Goal: Information Seeking & Learning: Learn about a topic

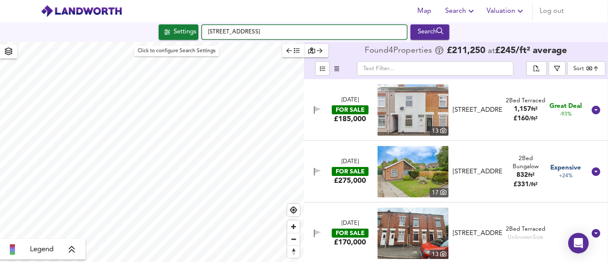
drag, startPoint x: 305, startPoint y: 31, endPoint x: 178, endPoint y: 29, distance: 126.2
click at [178, 29] on div "[STREET_ADDRESS] Search" at bounding box center [304, 31] width 608 height 15
paste input "[STREET_ADDRESS]"
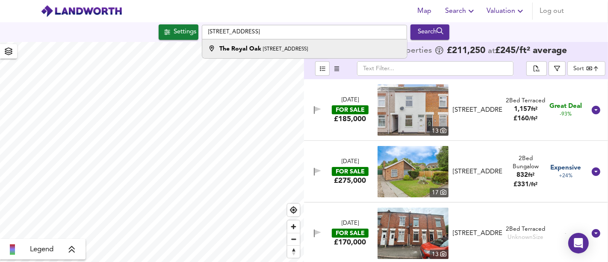
click at [267, 53] on li "[STREET_ADDRESS]" at bounding box center [304, 48] width 204 height 19
type input "[STREET_ADDRESS]"
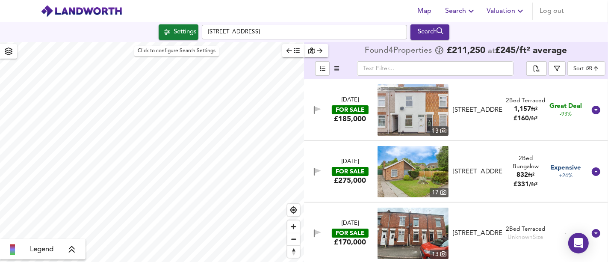
click at [186, 35] on div "Settings" at bounding box center [185, 32] width 23 height 11
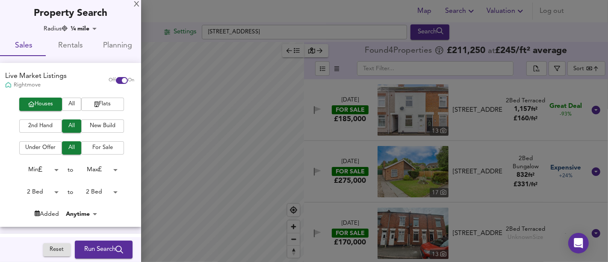
click at [43, 196] on body "Map Search Valuation Log out Settings [GEOGRAPHIC_DATA][STREET_ADDRESS] Search …" at bounding box center [304, 131] width 608 height 262
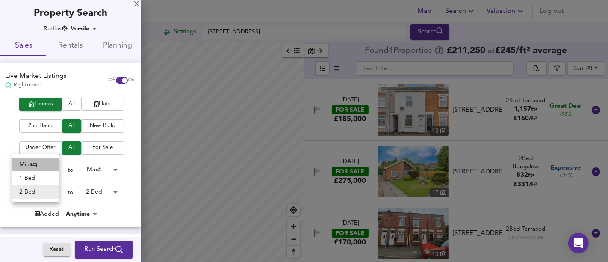
click at [37, 163] on icon at bounding box center [34, 164] width 8 height 6
type input "0"
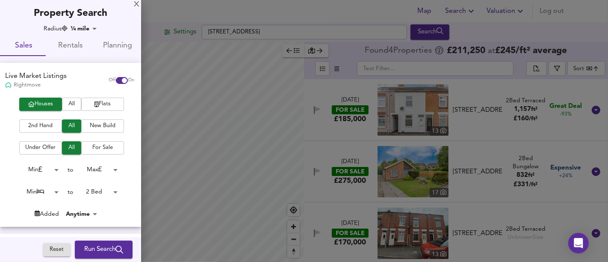
click at [113, 192] on body "Map Search Valuation Log out Settings [GEOGRAPHIC_DATA][STREET_ADDRESS] Search …" at bounding box center [304, 131] width 608 height 262
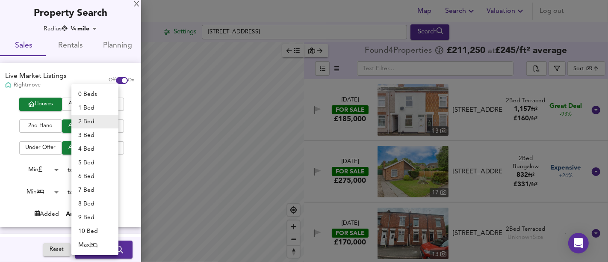
click at [103, 246] on li "Max" at bounding box center [94, 245] width 47 height 14
type input "50"
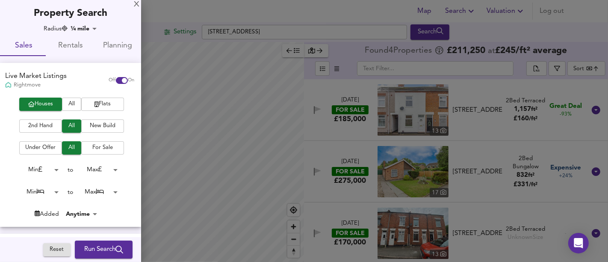
click at [103, 246] on span "Run Search" at bounding box center [103, 249] width 39 height 11
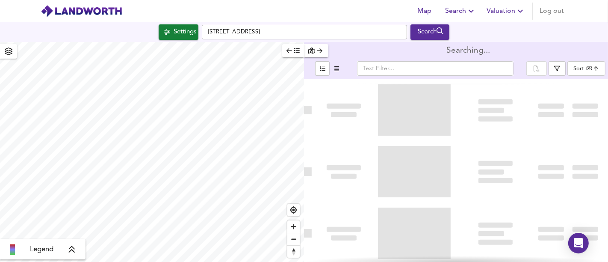
type input "bestdeal"
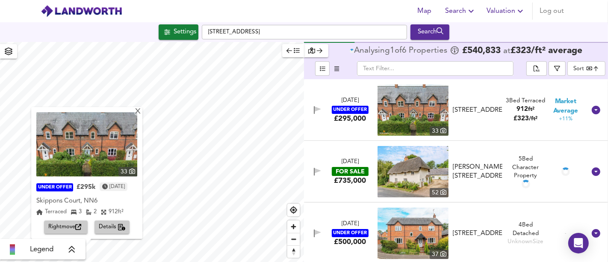
click at [151, 214] on div "X 33 UNDER OFFER £295k [DATE] [STREET_ADDRESS] 3 2 912 ft² Rightmove Details" at bounding box center [152, 152] width 304 height 220
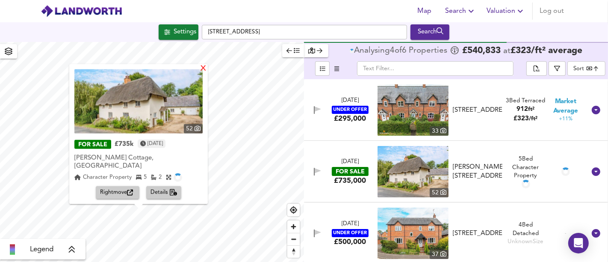
click at [200, 73] on div "X" at bounding box center [203, 69] width 7 height 8
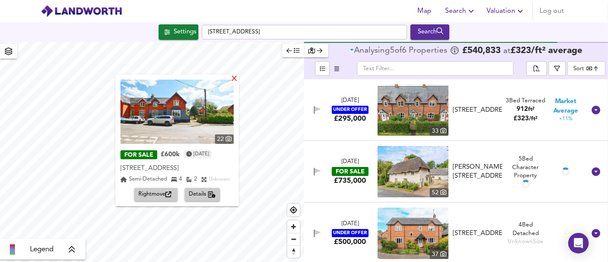
click at [234, 79] on div "X" at bounding box center [234, 79] width 7 height 8
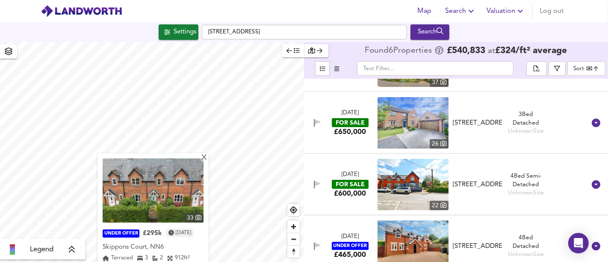
scroll to position [186, 0]
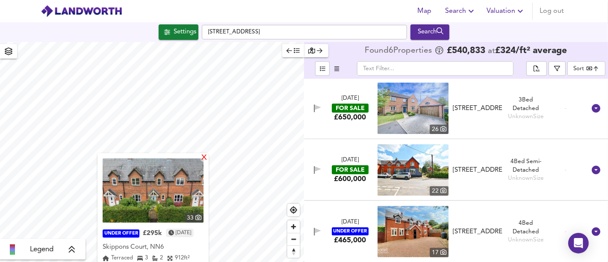
click at [208, 155] on div "X" at bounding box center [204, 158] width 7 height 8
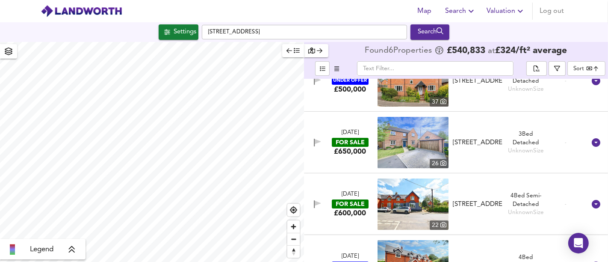
scroll to position [139, 0]
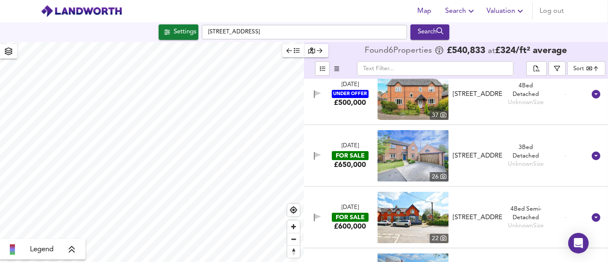
click at [477, 153] on div "[STREET_ADDRESS]" at bounding box center [478, 155] width 50 height 9
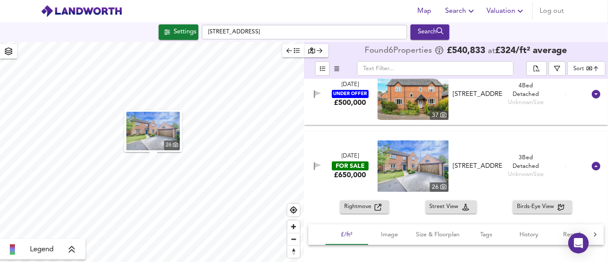
click at [161, 140] on img "button" at bounding box center [153, 131] width 53 height 38
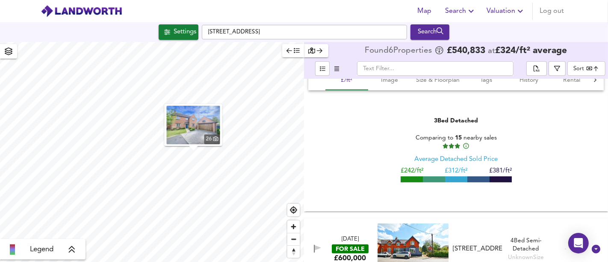
scroll to position [182, 0]
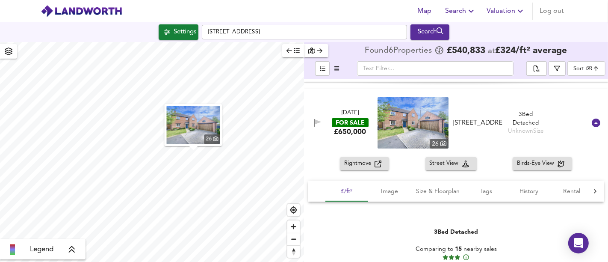
click at [353, 143] on div "[DATE] FOR SALE £650,000 [STREET_ADDRESS] 3 Bed Detached Unknown Size -" at bounding box center [446, 122] width 280 height 51
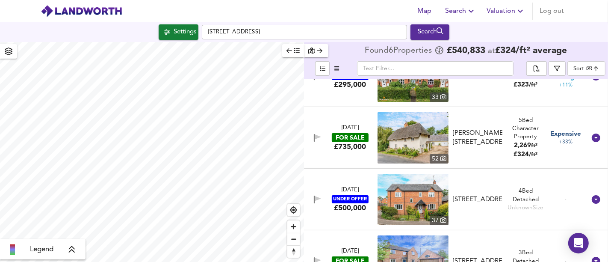
scroll to position [0, 0]
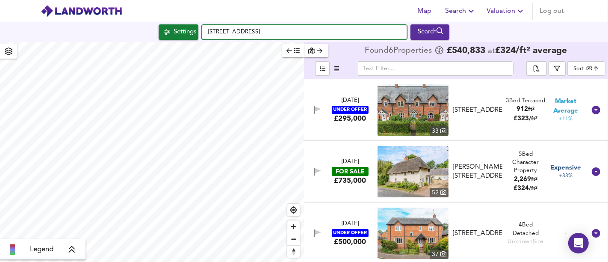
drag, startPoint x: 379, startPoint y: 32, endPoint x: 215, endPoint y: 18, distance: 164.8
click at [201, 21] on div "Map Search Valuation Log out Settings [GEOGRAPHIC_DATA][STREET_ADDRESS] Search …" at bounding box center [304, 131] width 608 height 262
paste input "[STREET_ADDRESS][PERSON_NAME]"
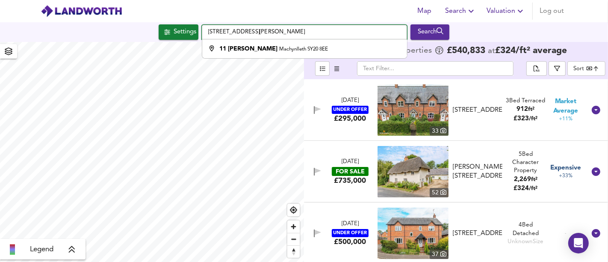
click at [293, 31] on input "[STREET_ADDRESS][PERSON_NAME]" at bounding box center [304, 32] width 205 height 15
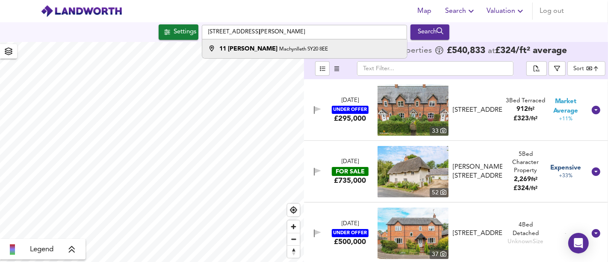
click at [315, 44] on div "[STREET_ADDRESS][PERSON_NAME]" at bounding box center [273, 48] width 109 height 9
type input "[STREET_ADDRESS][PERSON_NAME]"
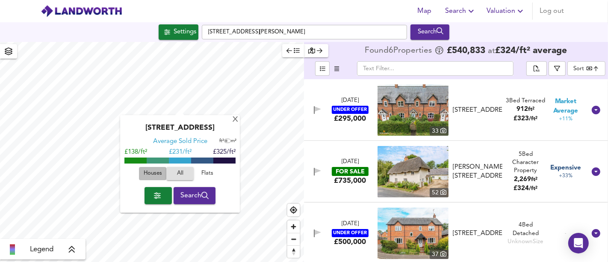
click at [157, 172] on span "Houses" at bounding box center [152, 174] width 23 height 10
click at [198, 169] on span "Flats" at bounding box center [207, 174] width 23 height 10
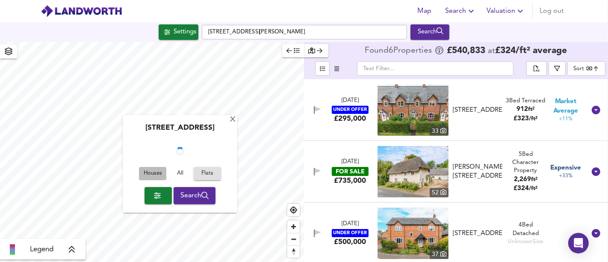
click at [154, 172] on span "Houses" at bounding box center [152, 174] width 23 height 10
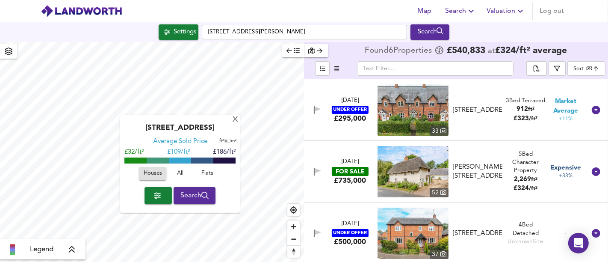
drag, startPoint x: 214, startPoint y: 173, endPoint x: 205, endPoint y: 173, distance: 8.6
click at [214, 173] on span "Flats" at bounding box center [207, 174] width 23 height 10
click at [177, 173] on span "All" at bounding box center [180, 174] width 23 height 10
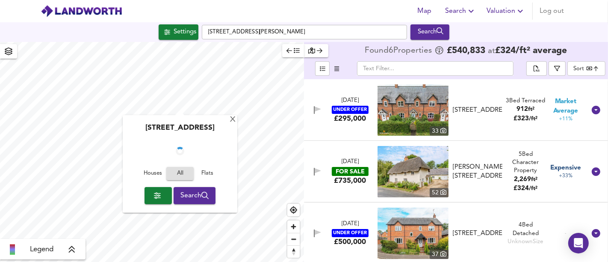
click at [145, 176] on span "Houses" at bounding box center [152, 174] width 23 height 10
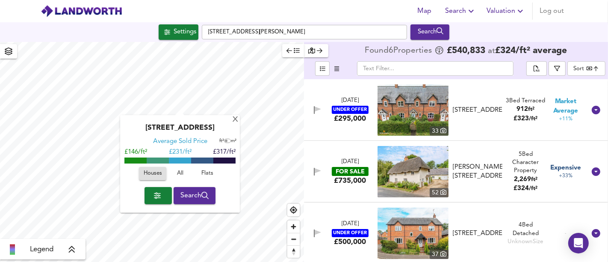
click at [181, 172] on span "All" at bounding box center [180, 174] width 23 height 10
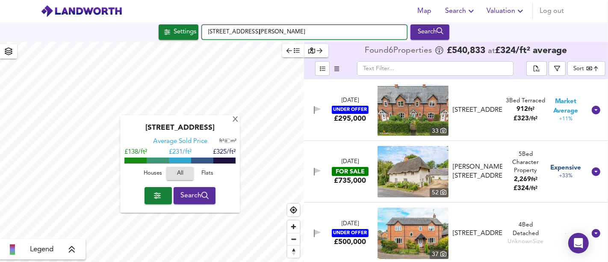
drag, startPoint x: 362, startPoint y: 35, endPoint x: 211, endPoint y: 19, distance: 151.4
click at [193, 22] on div "Settings [STREET_ADDRESS][PERSON_NAME] Search" at bounding box center [304, 32] width 608 height 20
paste input "[STREET_ADDRESS]"
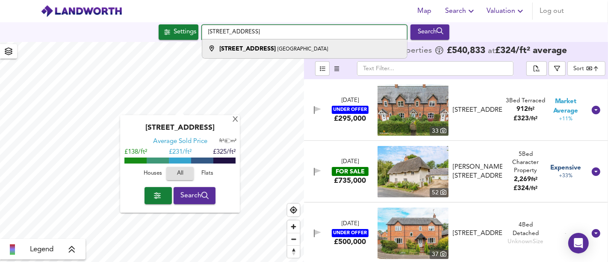
type input "[STREET_ADDRESS]"
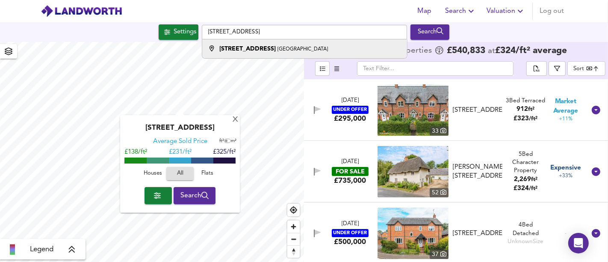
click at [260, 41] on li "[STREET_ADDRESS]" at bounding box center [304, 48] width 204 height 19
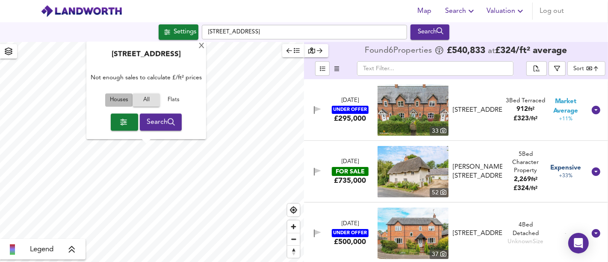
click at [122, 99] on span "Houses" at bounding box center [118, 100] width 23 height 10
click at [169, 116] on span "Search" at bounding box center [161, 122] width 29 height 12
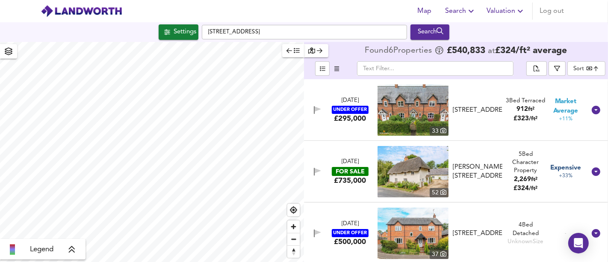
click at [183, 39] on button "Settings" at bounding box center [179, 31] width 40 height 15
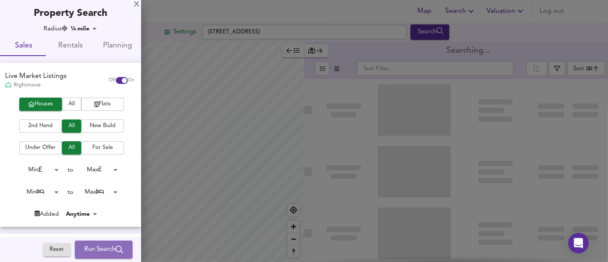
click at [109, 250] on span "Run Search" at bounding box center [103, 249] width 39 height 11
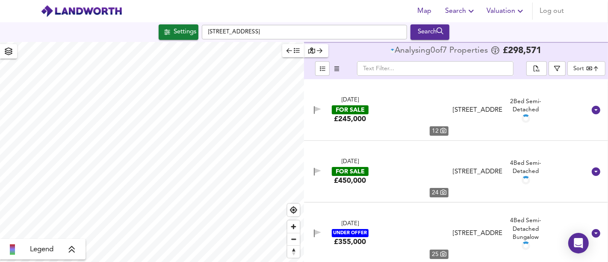
type input "bestdeal"
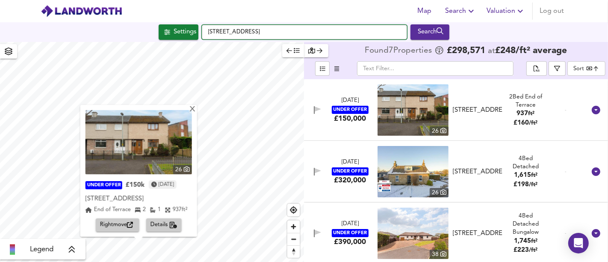
drag, startPoint x: 319, startPoint y: 35, endPoint x: 175, endPoint y: 22, distance: 143.8
click at [175, 22] on div "Settings [GEOGRAPHIC_DATA] Search" at bounding box center [304, 32] width 608 height 20
paste input "[STREET_ADDRESS][PERSON_NAME]"
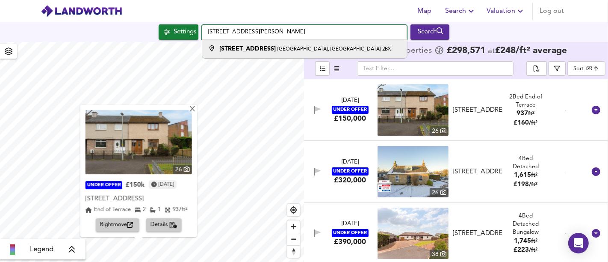
type input "[STREET_ADDRESS][PERSON_NAME]"
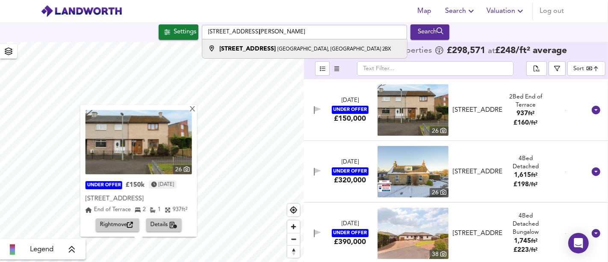
click at [351, 52] on small "[GEOGRAPHIC_DATA], [GEOGRAPHIC_DATA] 2BX" at bounding box center [334, 49] width 113 height 5
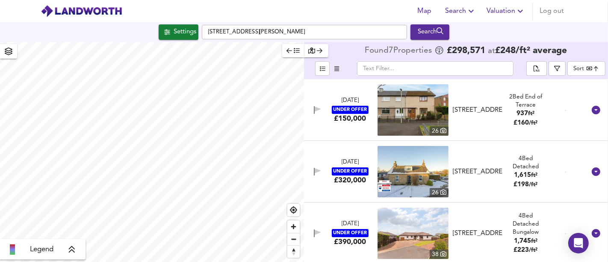
click at [175, 39] on button "Settings" at bounding box center [179, 31] width 40 height 15
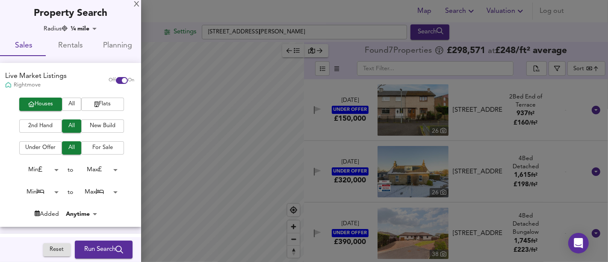
click at [96, 191] on body "Map Search Valuation Log out Settings [STREET_ADDRESS][PERSON_NAME] Search Lege…" at bounding box center [304, 131] width 608 height 262
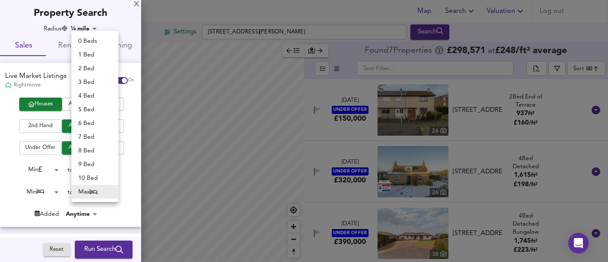
click at [100, 68] on li "2 Bed" at bounding box center [94, 69] width 47 height 14
type input "2"
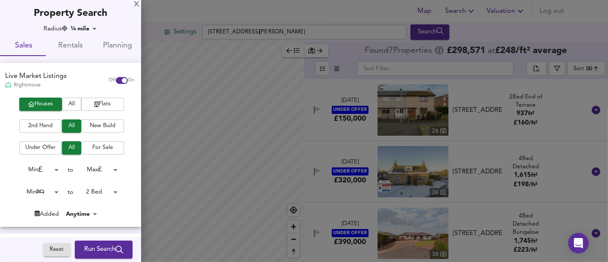
click at [115, 246] on icon "submit" at bounding box center [119, 250] width 8 height 8
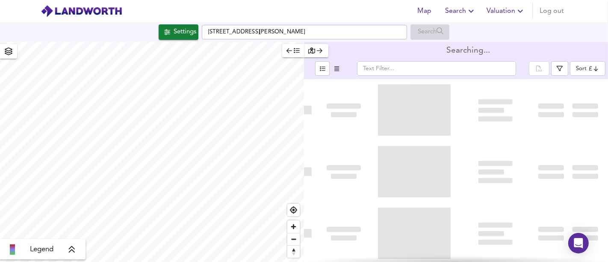
type input "bestdeal"
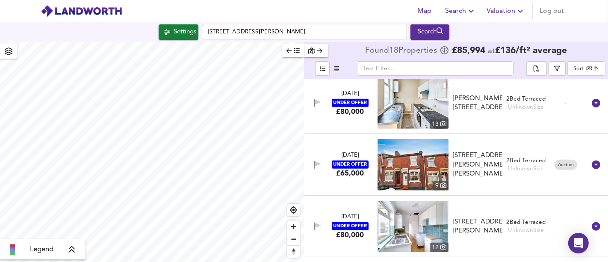
scroll to position [925, 0]
